Goal: Task Accomplishment & Management: Manage account settings

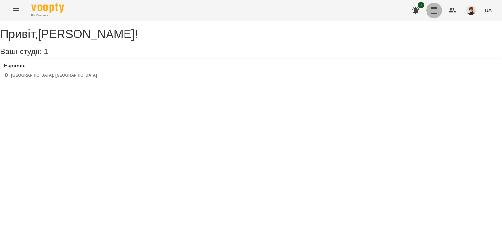
click at [435, 9] on icon "button" at bounding box center [434, 10] width 7 height 7
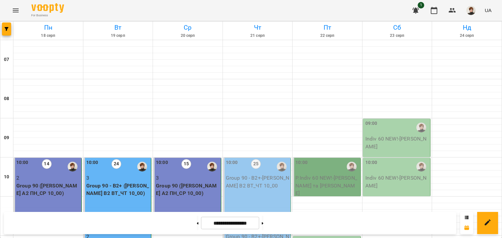
scroll to position [333, 0]
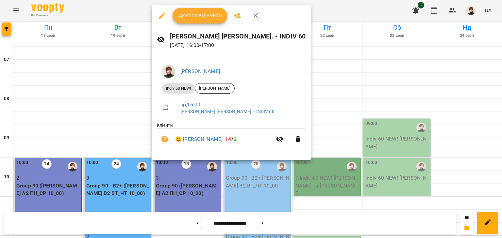
click at [206, 17] on span "Урок відбувся" at bounding box center [200, 16] width 44 height 8
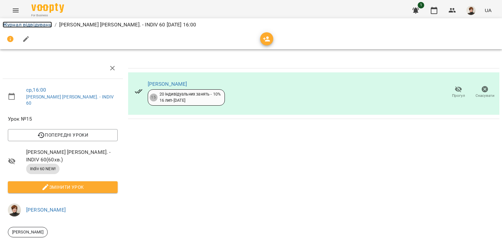
click at [21, 23] on link "Журнал відвідувань" at bounding box center [27, 25] width 49 height 6
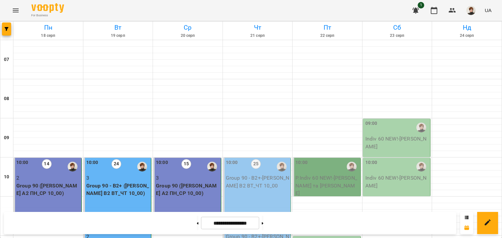
scroll to position [329, 0]
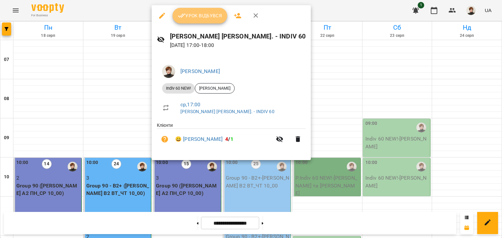
click at [194, 15] on span "Урок відбувся" at bounding box center [200, 16] width 44 height 8
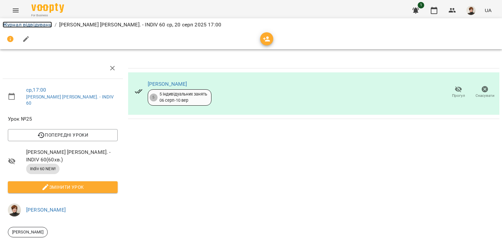
click at [12, 24] on link "Журнал відвідувань" at bounding box center [27, 25] width 49 height 6
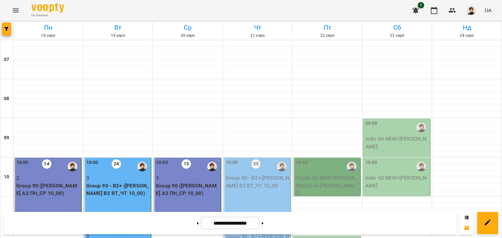
scroll to position [435, 0]
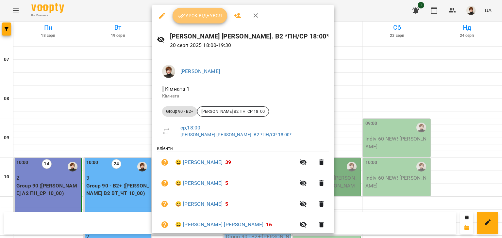
click at [202, 13] on span "Урок відбувся" at bounding box center [200, 16] width 44 height 8
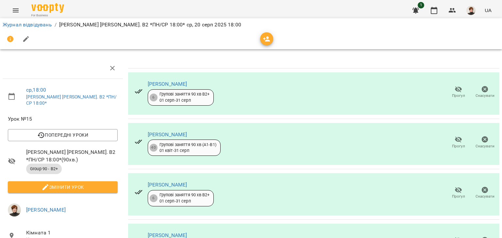
click at [454, 92] on icon "button" at bounding box center [458, 90] width 8 height 8
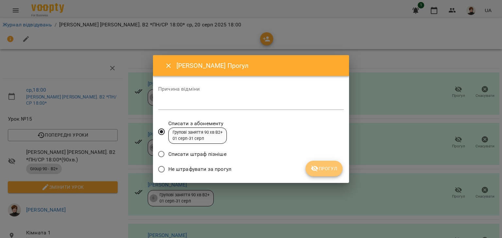
click at [329, 166] on span "Прогул" at bounding box center [324, 169] width 26 height 8
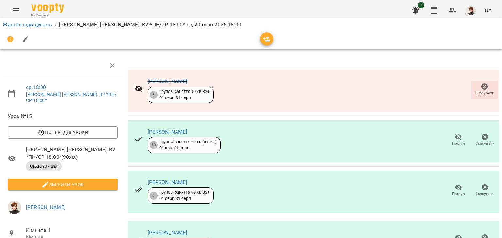
scroll to position [158, 0]
click at [455, 235] on icon "button" at bounding box center [458, 238] width 7 height 6
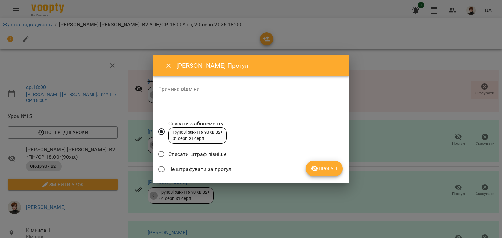
click at [323, 171] on span "Прогул" at bounding box center [324, 169] width 26 height 8
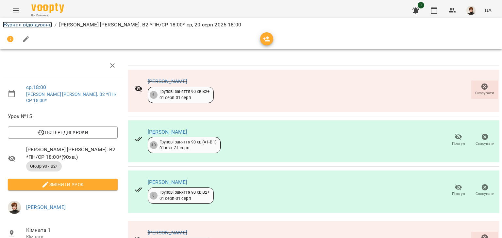
click at [16, 24] on link "Журнал відвідувань" at bounding box center [27, 25] width 49 height 6
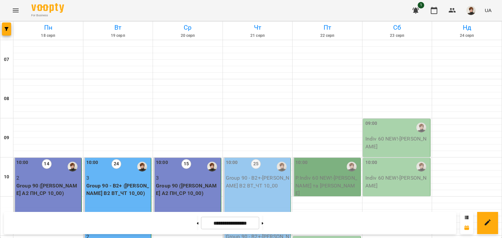
scroll to position [443, 0]
